Goal: Task Accomplishment & Management: Use online tool/utility

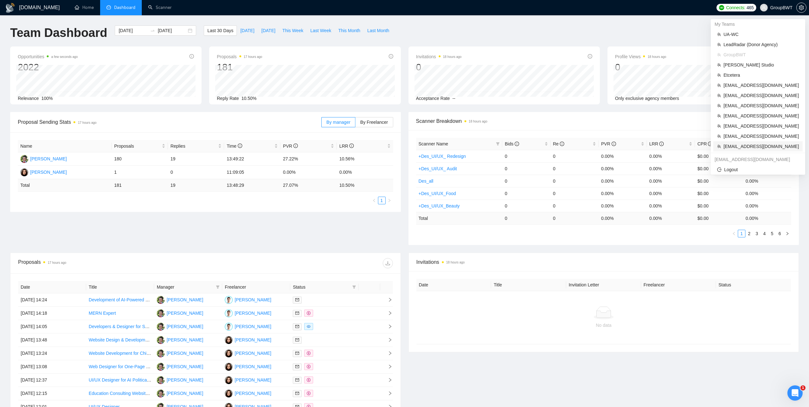
click at [730, 146] on span "[EMAIL_ADDRESS][DOMAIN_NAME]" at bounding box center [761, 146] width 75 height 7
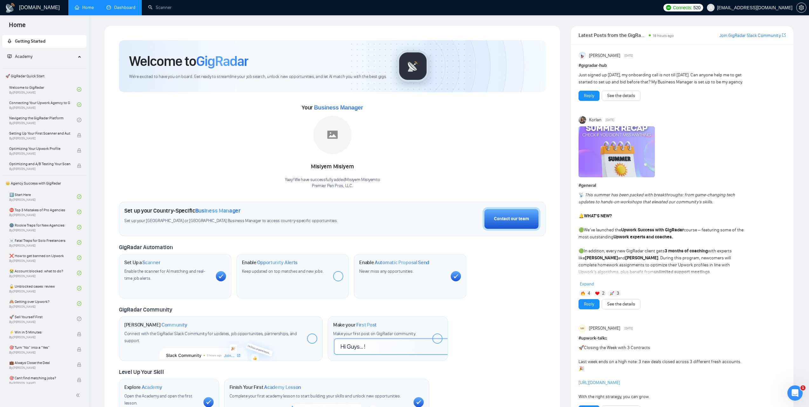
click at [126, 8] on link "Dashboard" at bounding box center [121, 7] width 29 height 5
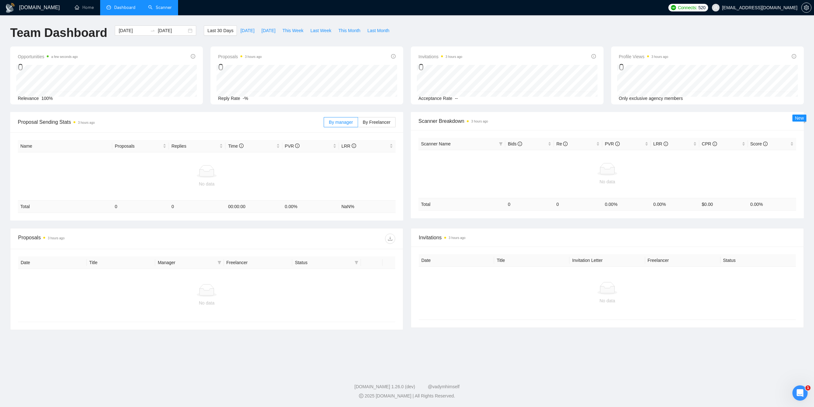
click at [162, 10] on link "Scanner" at bounding box center [160, 7] width 24 height 5
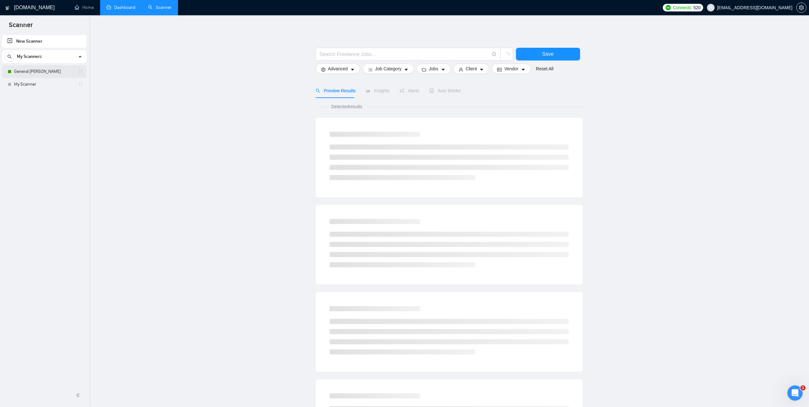
click at [40, 73] on link "General [PERSON_NAME]" at bounding box center [44, 71] width 60 height 13
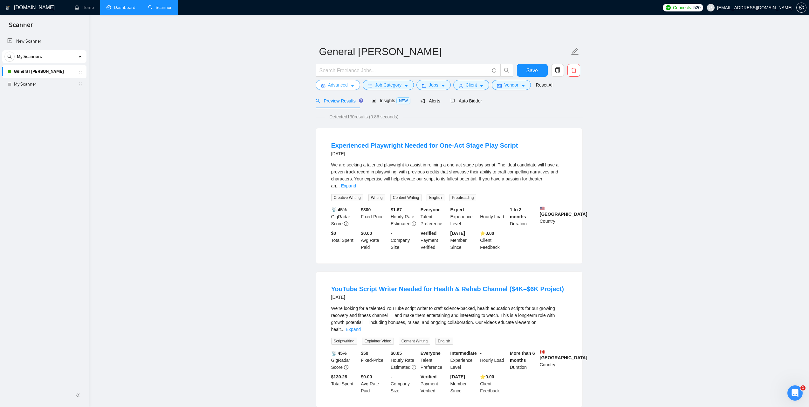
click at [346, 84] on span "Advanced" at bounding box center [338, 84] width 20 height 7
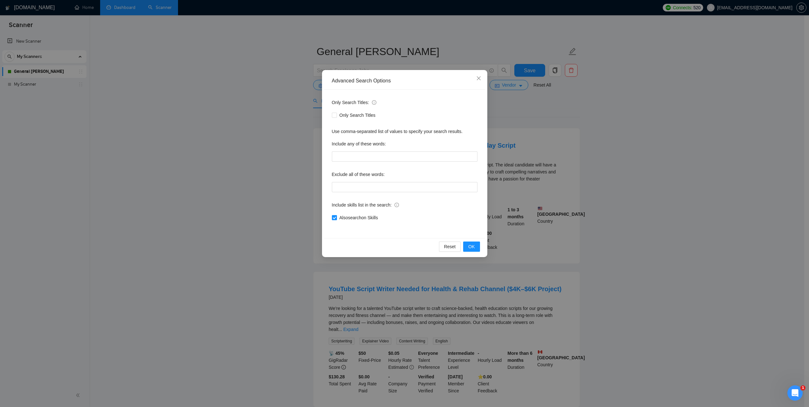
click at [664, 135] on div "Advanced Search Options Only Search Titles: Only Search Titles Use comma-separa…" at bounding box center [404, 203] width 809 height 407
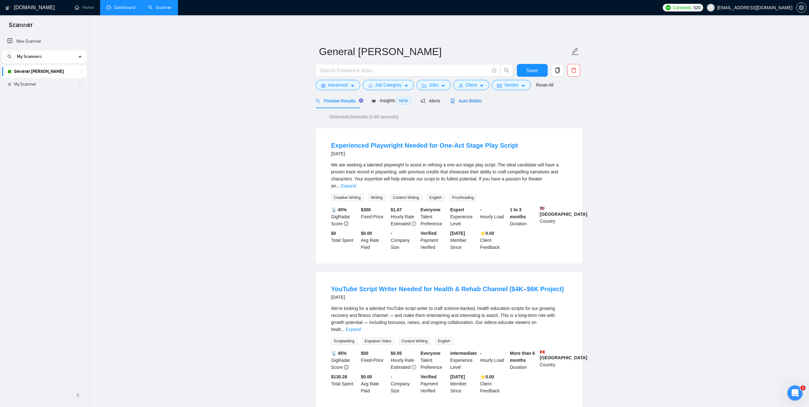
click at [474, 103] on span "Auto Bidder" at bounding box center [466, 100] width 31 height 5
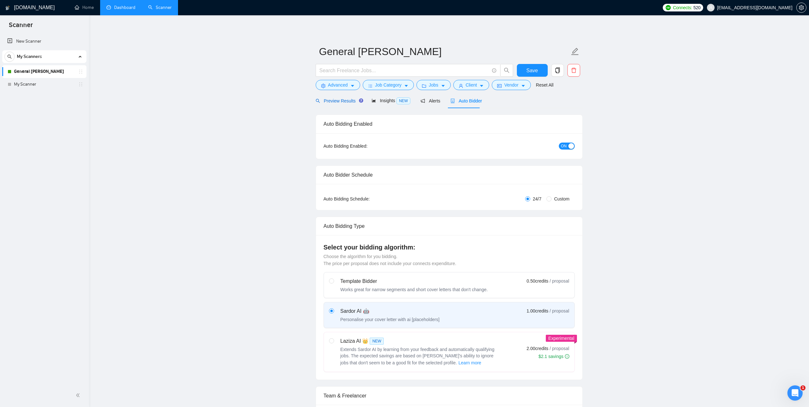
click at [339, 99] on span "Preview Results" at bounding box center [339, 100] width 46 height 5
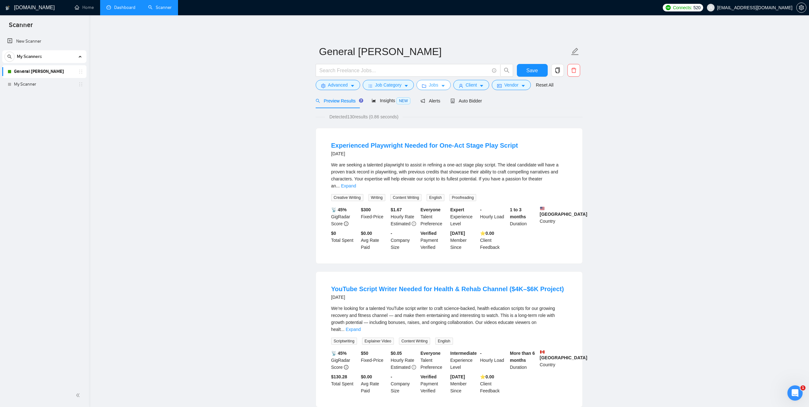
click at [444, 86] on button "Jobs" at bounding box center [434, 85] width 34 height 10
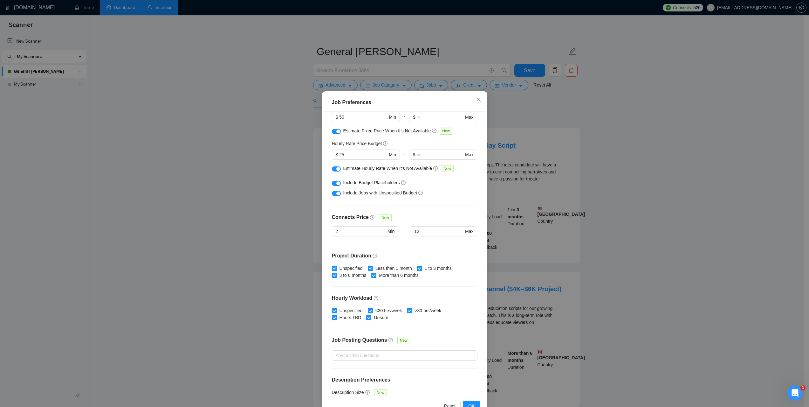
scroll to position [73, 0]
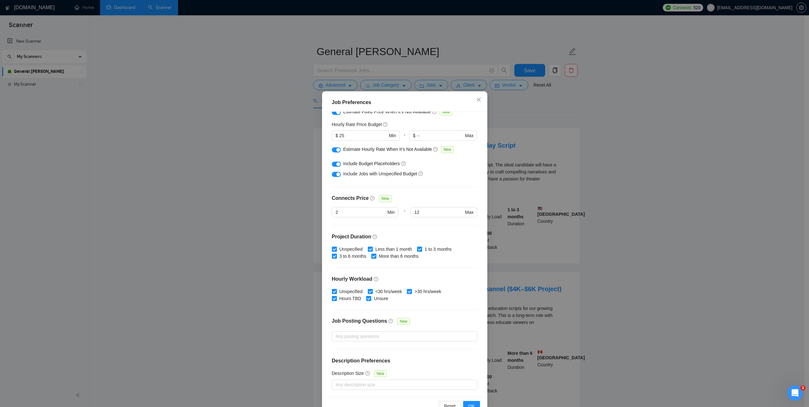
drag, startPoint x: 681, startPoint y: 201, endPoint x: 664, endPoint y: 195, distance: 17.3
click at [681, 201] on div "Job Preferences Budget Project Type All Fixed Price Hourly Rate Fixed Price Bud…" at bounding box center [404, 203] width 809 height 407
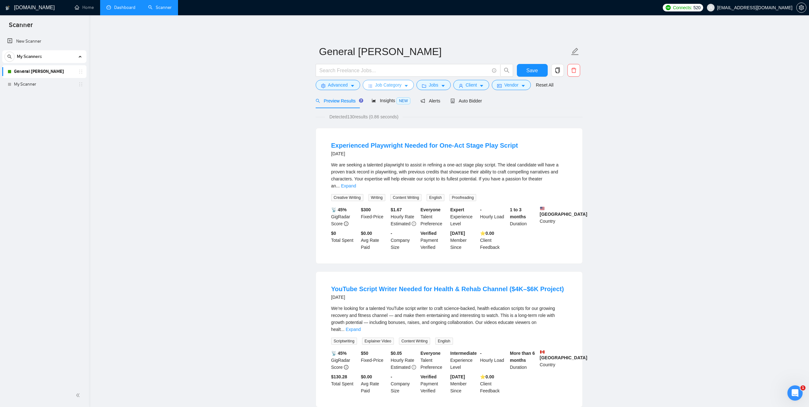
click at [402, 86] on button "Job Category" at bounding box center [388, 85] width 51 height 10
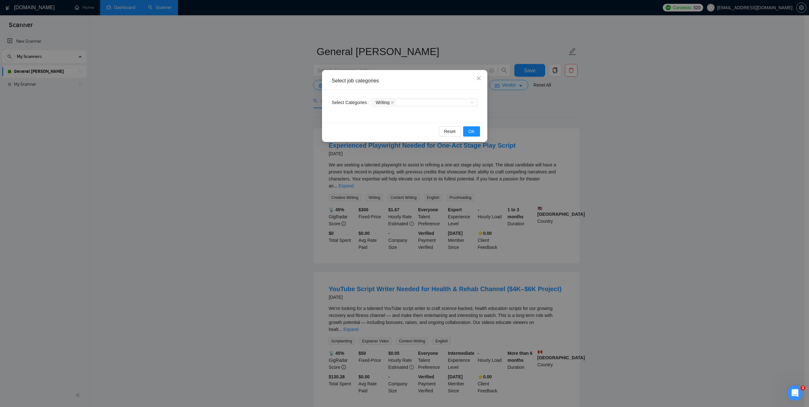
click at [674, 142] on div "Select job categories Select Categories Writing Reset OK" at bounding box center [404, 203] width 809 height 407
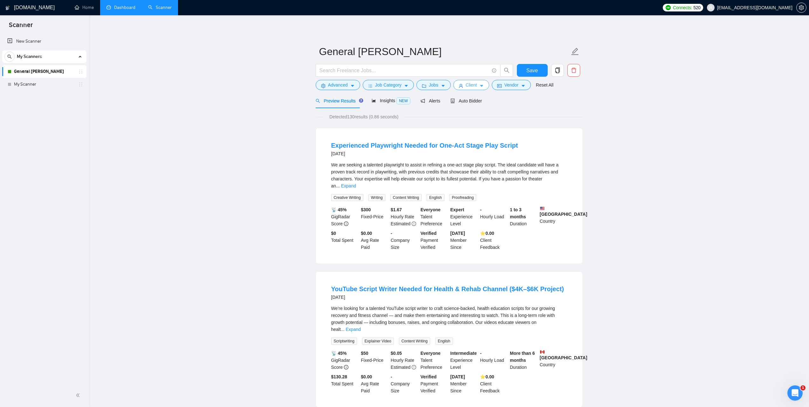
click at [477, 87] on button "Client" at bounding box center [472, 85] width 36 height 10
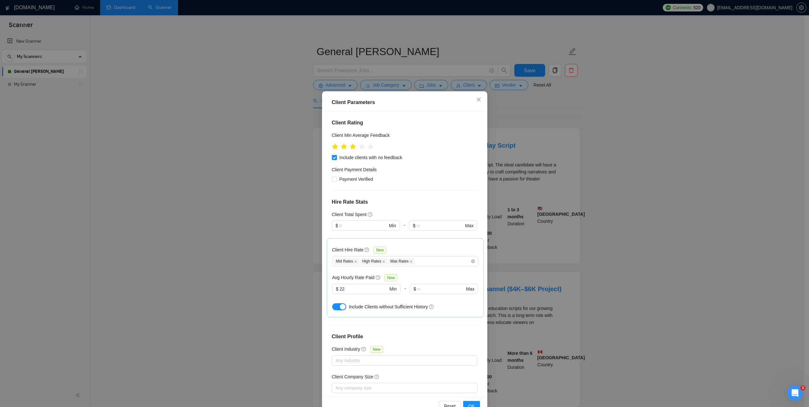
scroll to position [111, 0]
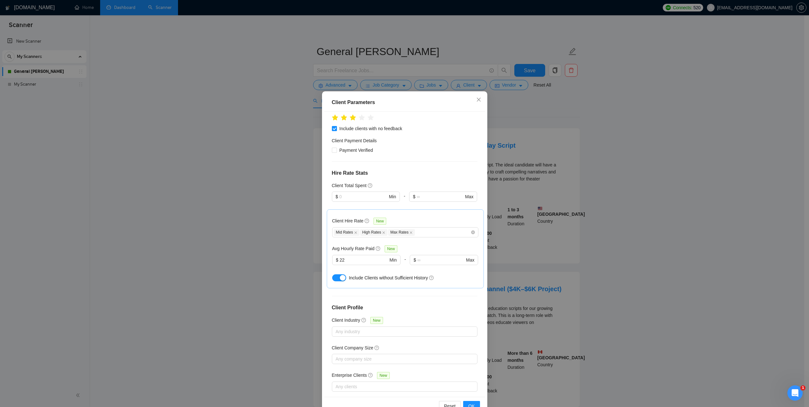
drag, startPoint x: 710, startPoint y: 203, endPoint x: 513, endPoint y: 117, distance: 214.9
click at [710, 203] on div "Client Parameters Client Location Include Client Countries Select Exclude Clien…" at bounding box center [404, 203] width 809 height 407
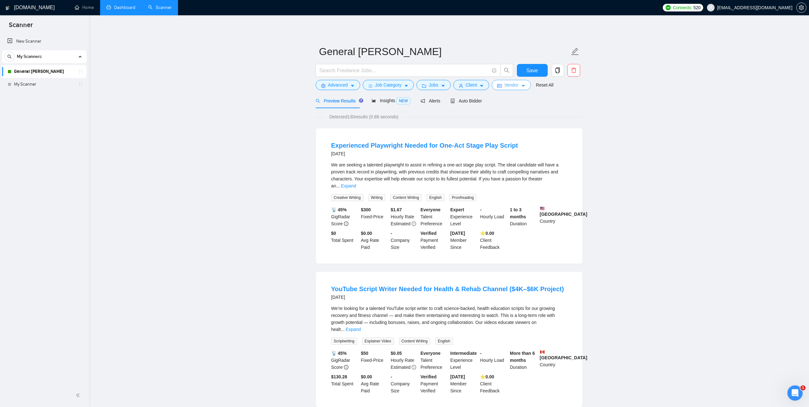
click at [497, 89] on button "Vendor" at bounding box center [511, 85] width 39 height 10
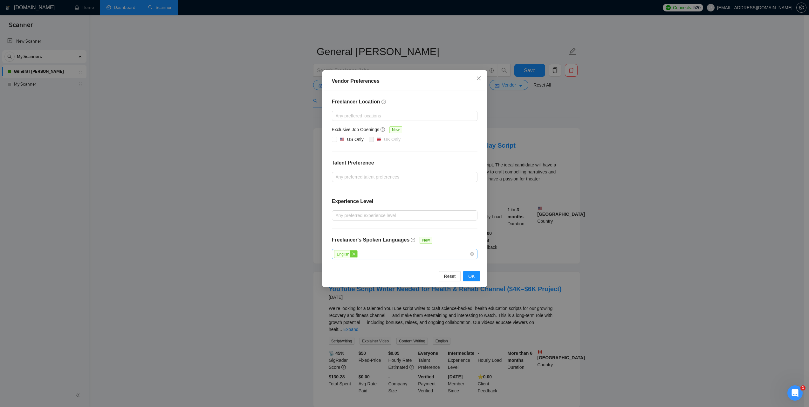
click at [354, 256] on span "close" at bounding box center [353, 253] width 7 height 7
click at [625, 211] on div "Vendor Preferences Freelancer Location Any preffered locations Exclusive Job Op…" at bounding box center [404, 203] width 809 height 407
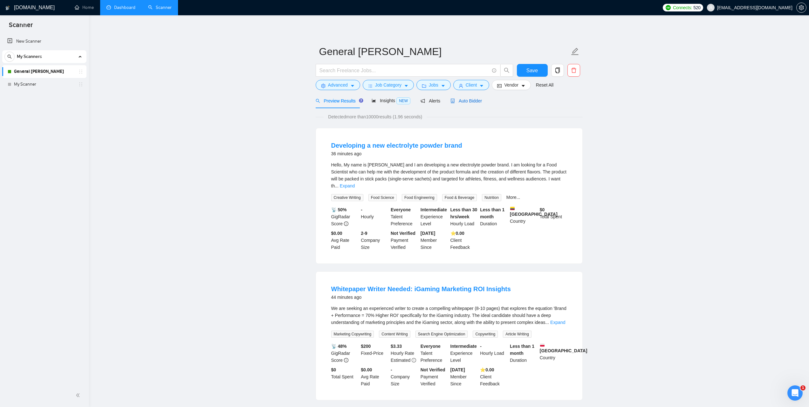
click at [473, 98] on span "Auto Bidder" at bounding box center [466, 100] width 31 height 5
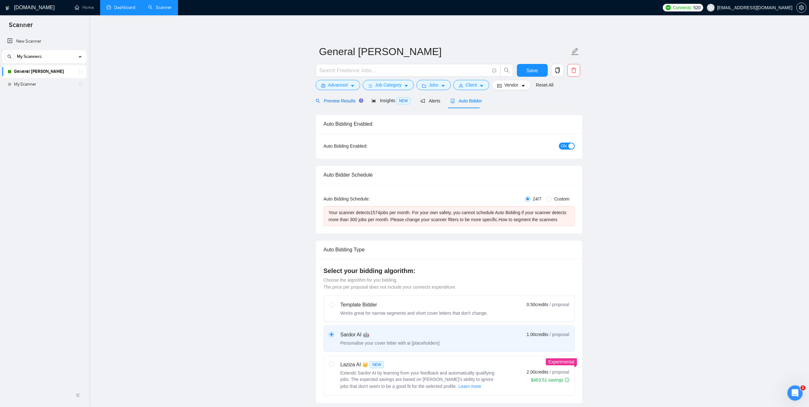
click at [332, 102] on span "Preview Results" at bounding box center [339, 100] width 46 height 5
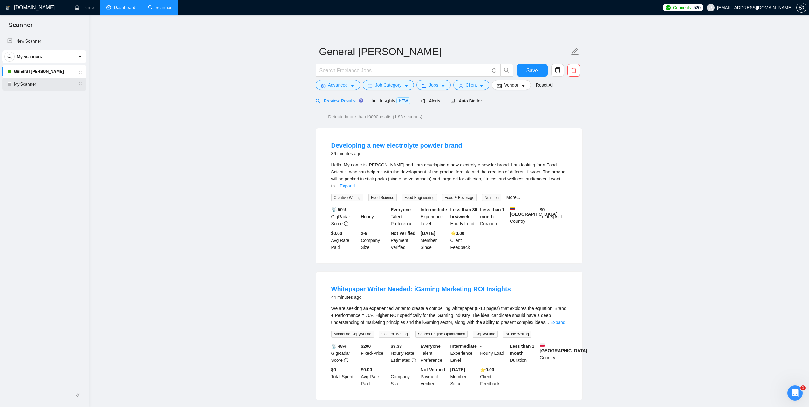
click at [29, 86] on link "My Scanner" at bounding box center [44, 84] width 60 height 13
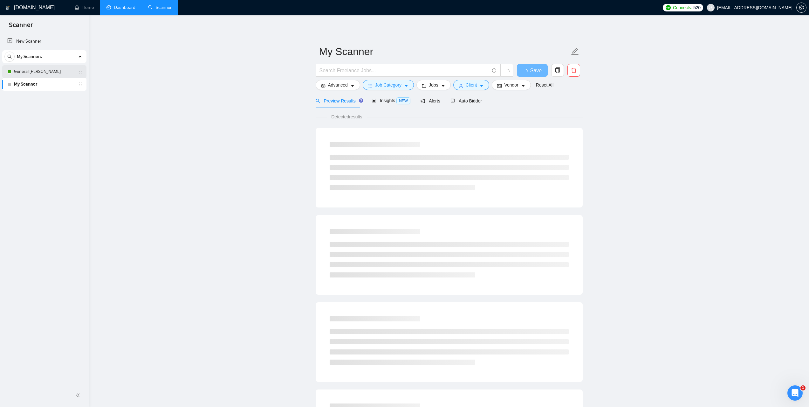
click at [40, 73] on link "General [PERSON_NAME]" at bounding box center [44, 71] width 60 height 13
click at [691, 150] on main "General Scanner Save Advanced Job Category Jobs Client Vendor Reset All Preview…" at bounding box center [449, 290] width 700 height 530
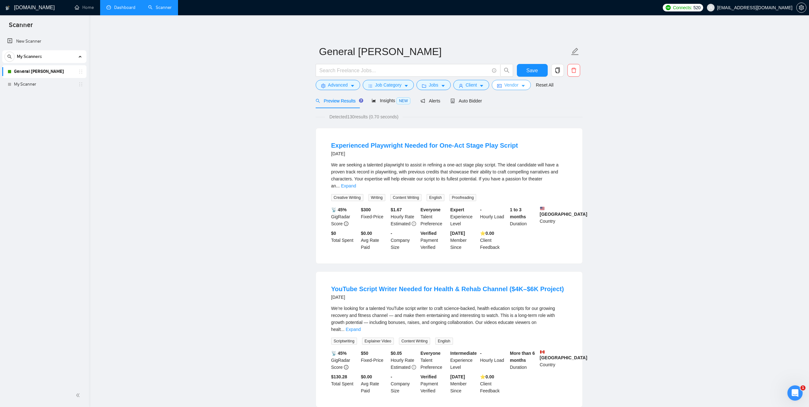
click at [517, 87] on button "Vendor" at bounding box center [511, 85] width 39 height 10
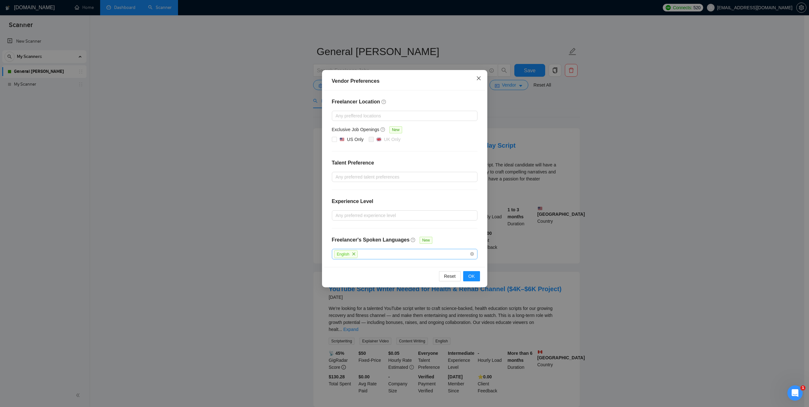
click at [481, 78] on icon "close" at bounding box center [478, 78] width 5 height 5
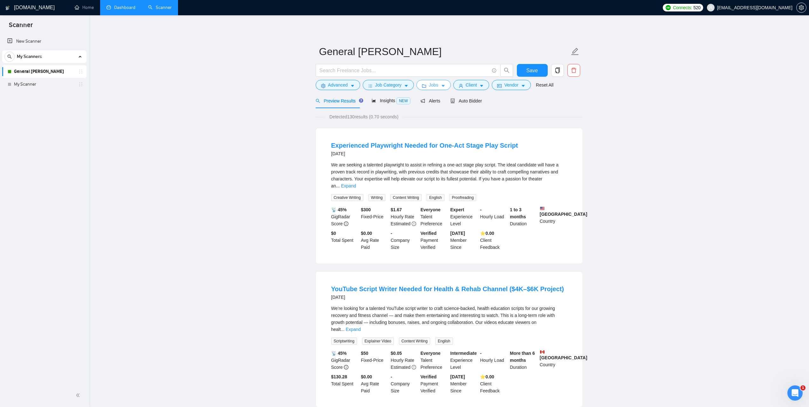
click at [435, 85] on span "Jobs" at bounding box center [434, 84] width 10 height 7
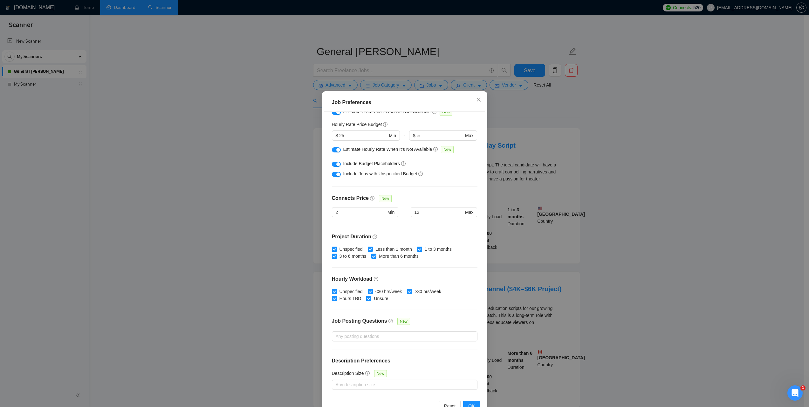
click at [631, 174] on div "Job Preferences Budget Project Type All Fixed Price Hourly Rate Fixed Price Bud…" at bounding box center [404, 203] width 809 height 407
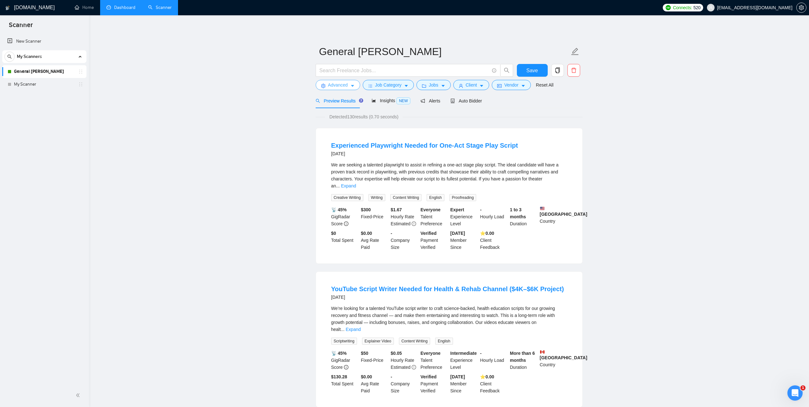
click at [344, 84] on span "Advanced" at bounding box center [338, 84] width 20 height 7
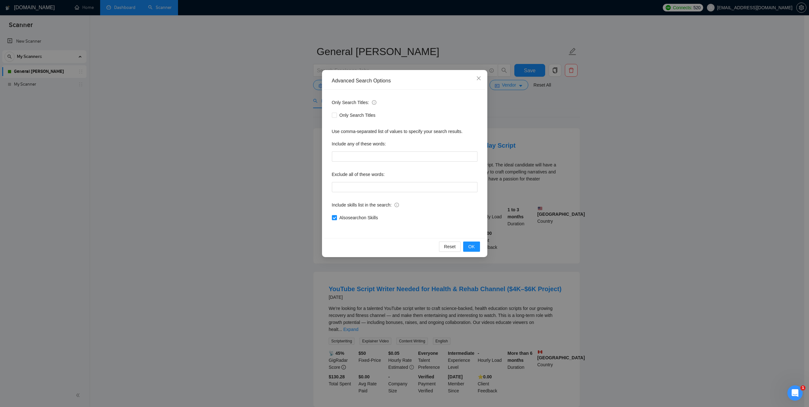
click at [650, 170] on div "Advanced Search Options Only Search Titles: Only Search Titles Use comma-separa…" at bounding box center [404, 203] width 809 height 407
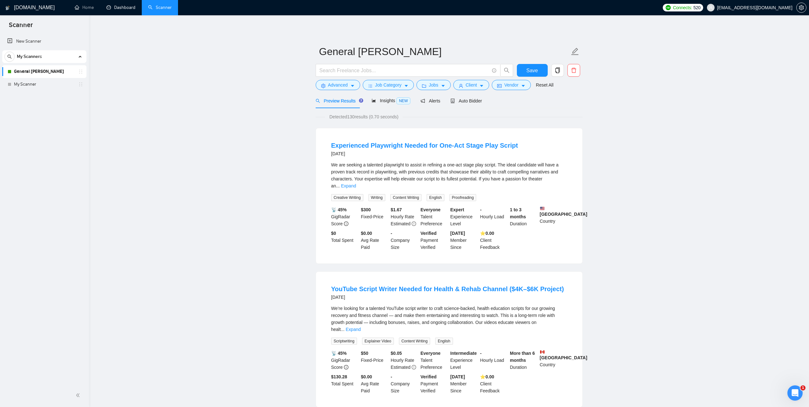
drag, startPoint x: 123, startPoint y: 8, endPoint x: 190, endPoint y: 3, distance: 66.6
click at [123, 8] on link "Dashboard" at bounding box center [121, 7] width 29 height 5
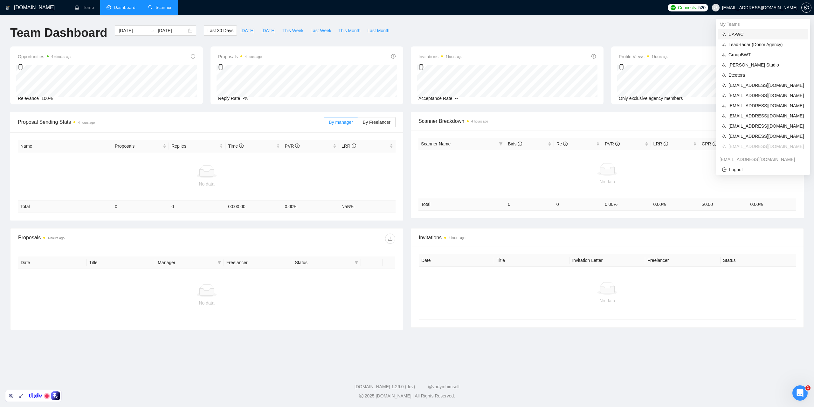
click at [744, 32] on span "UA-WC" at bounding box center [766, 34] width 75 height 7
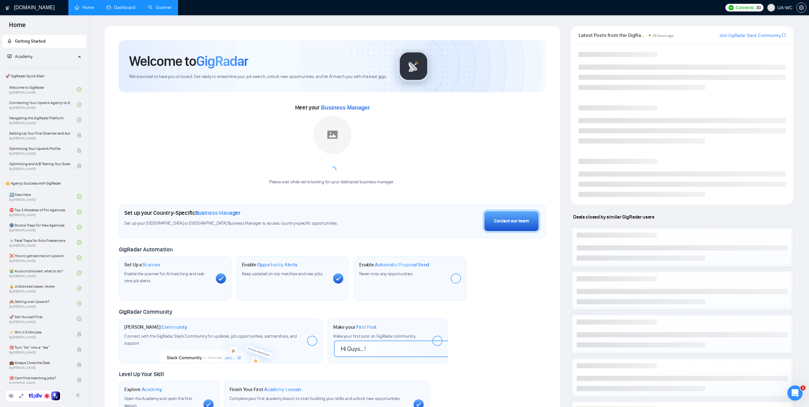
click at [134, 5] on link "Dashboard" at bounding box center [121, 7] width 29 height 5
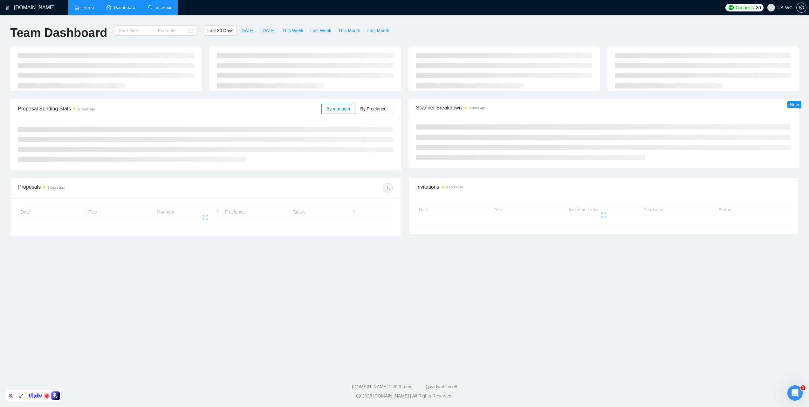
type input "[DATE]"
